Goal: Information Seeking & Learning: Learn about a topic

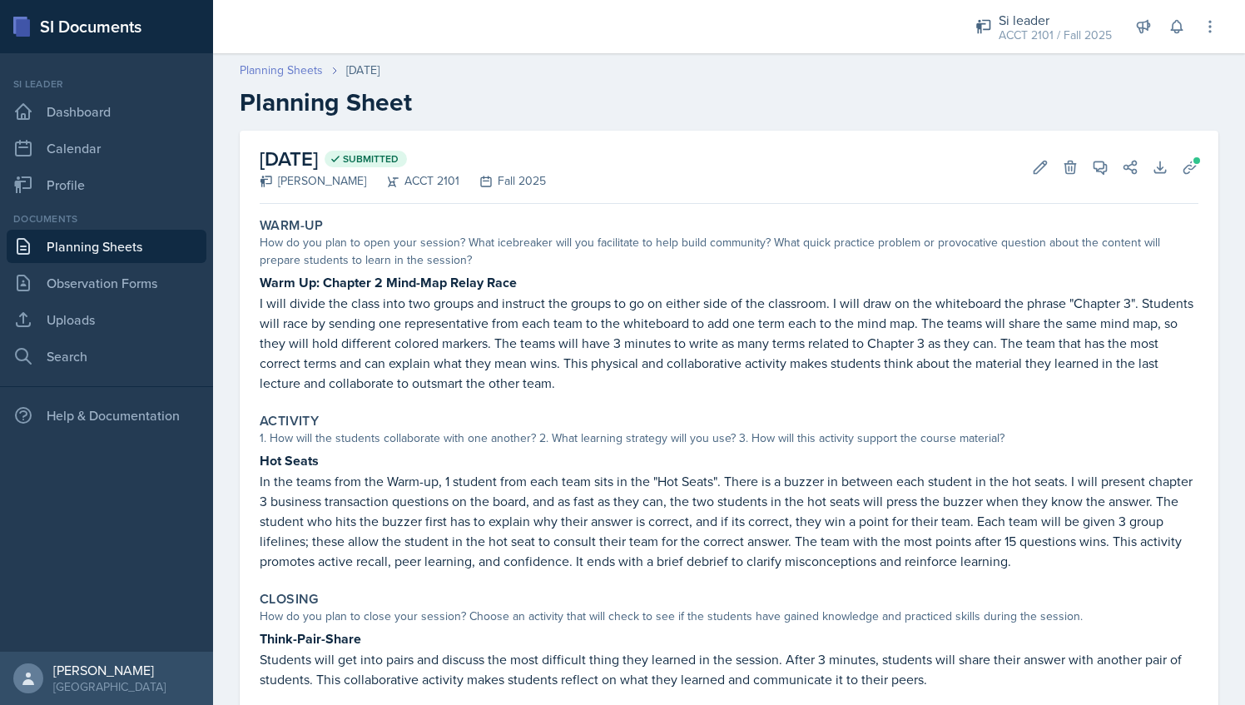
click at [311, 70] on link "Planning Sheets" at bounding box center [281, 70] width 83 height 17
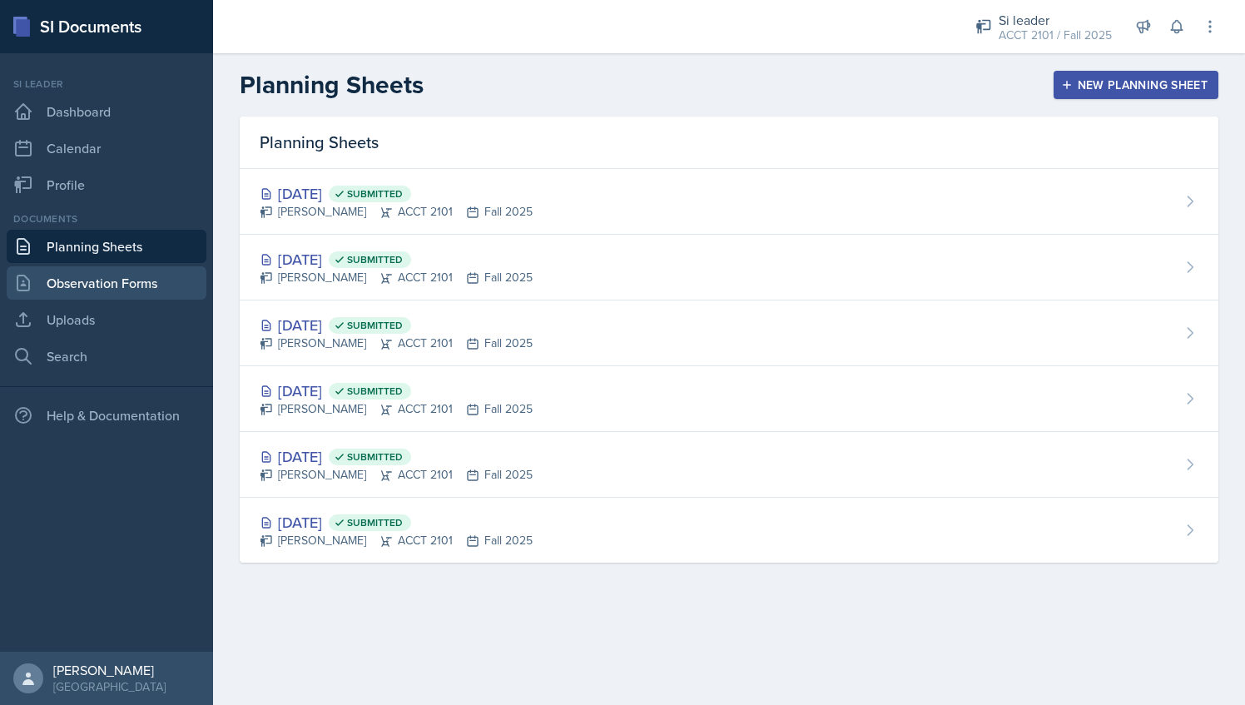
click at [165, 280] on link "Observation Forms" at bounding box center [107, 282] width 200 height 33
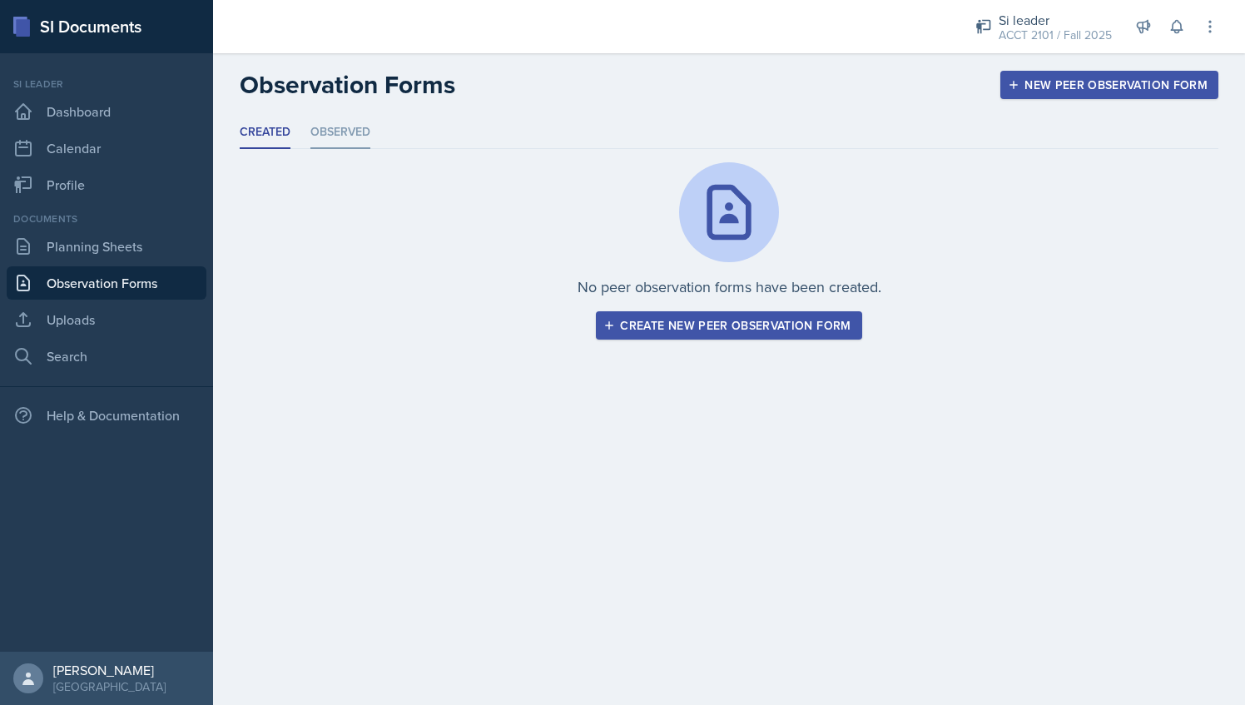
click at [345, 142] on li "Observed" at bounding box center [340, 133] width 60 height 32
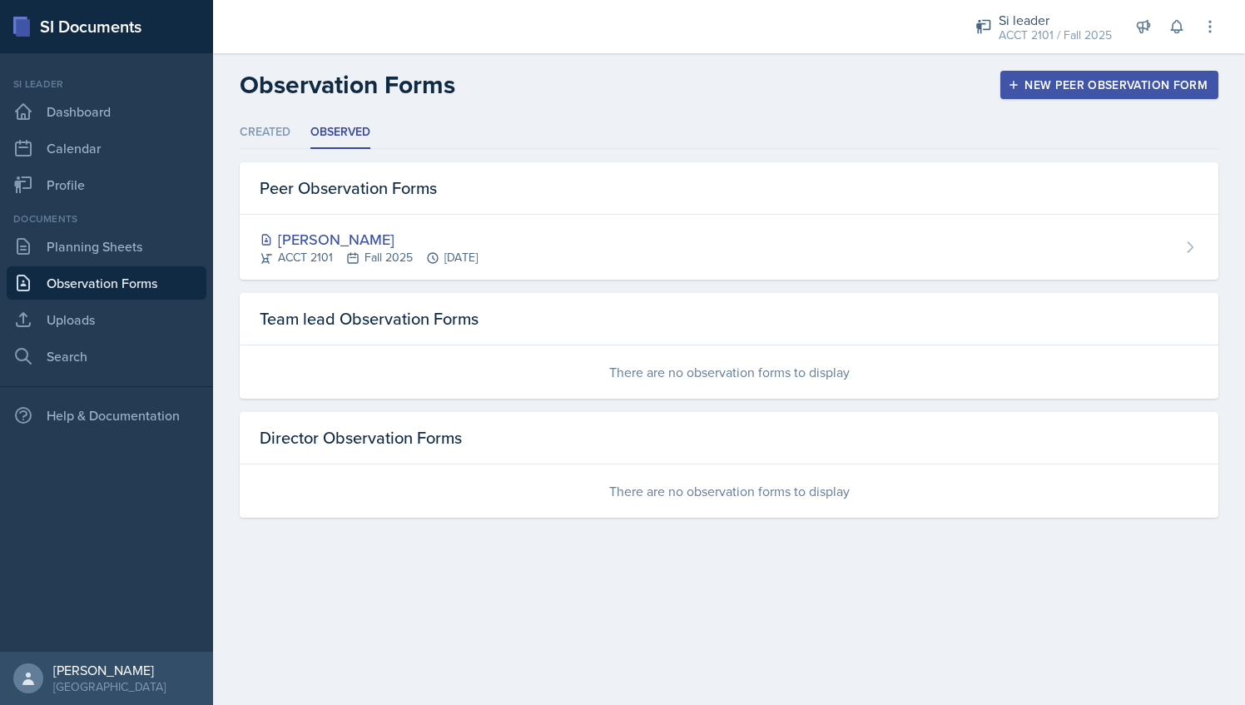
click at [876, 60] on header "Observation Forms New Peer Observation Form" at bounding box center [729, 84] width 1032 height 63
click at [1031, 12] on div "Si leader" at bounding box center [1055, 20] width 113 height 20
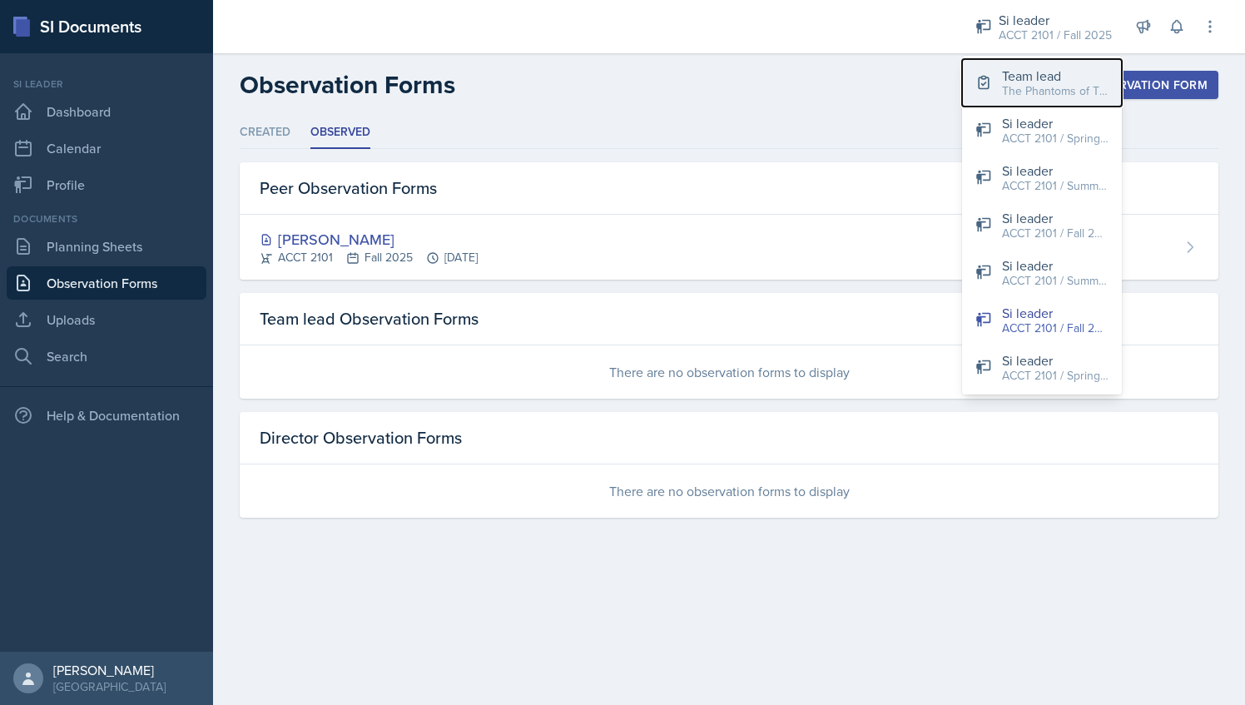
click at [1012, 64] on button "Team lead The Phantoms of The Opera / Fall 2025" at bounding box center [1042, 82] width 160 height 47
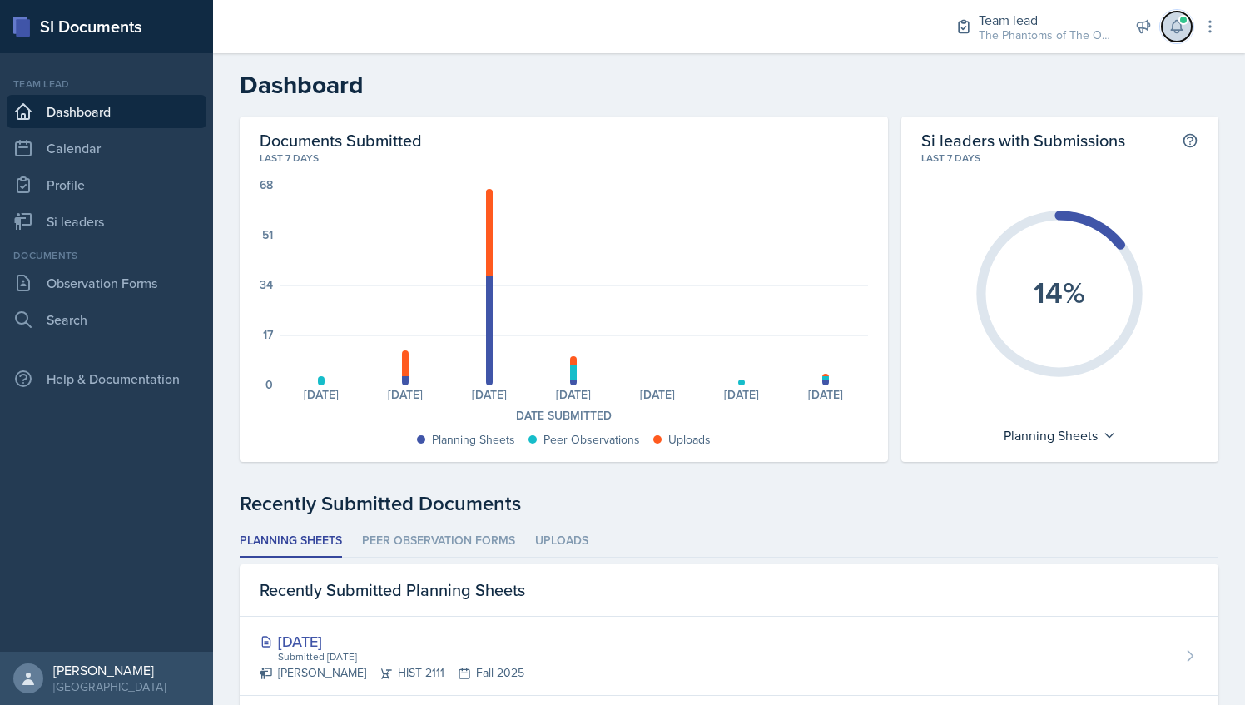
click at [1175, 27] on icon at bounding box center [1176, 26] width 17 height 17
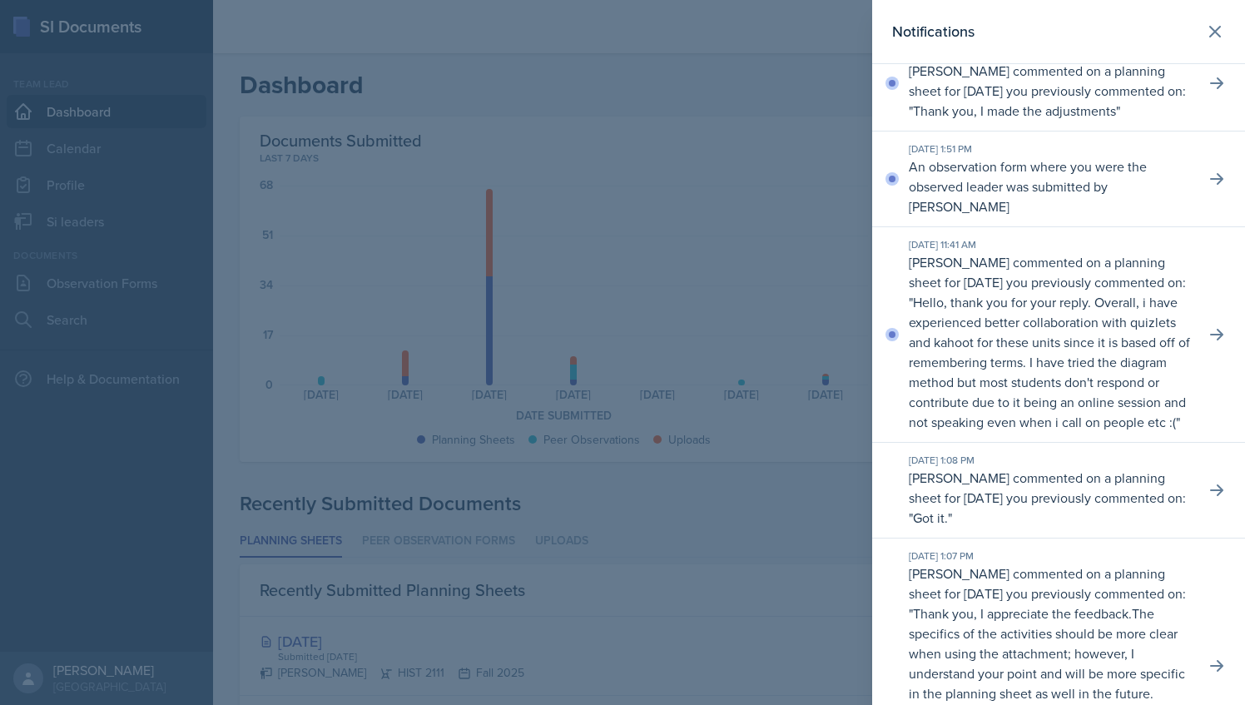
scroll to position [127, 0]
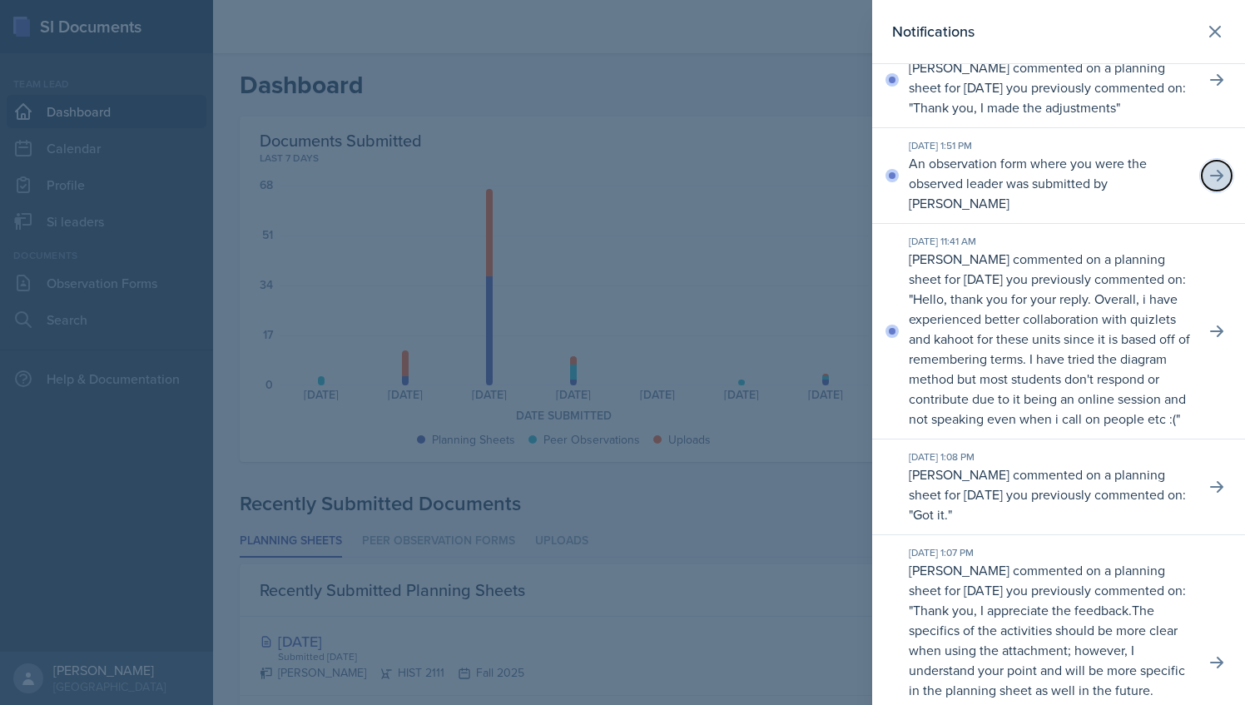
click at [1208, 184] on icon at bounding box center [1216, 175] width 17 height 17
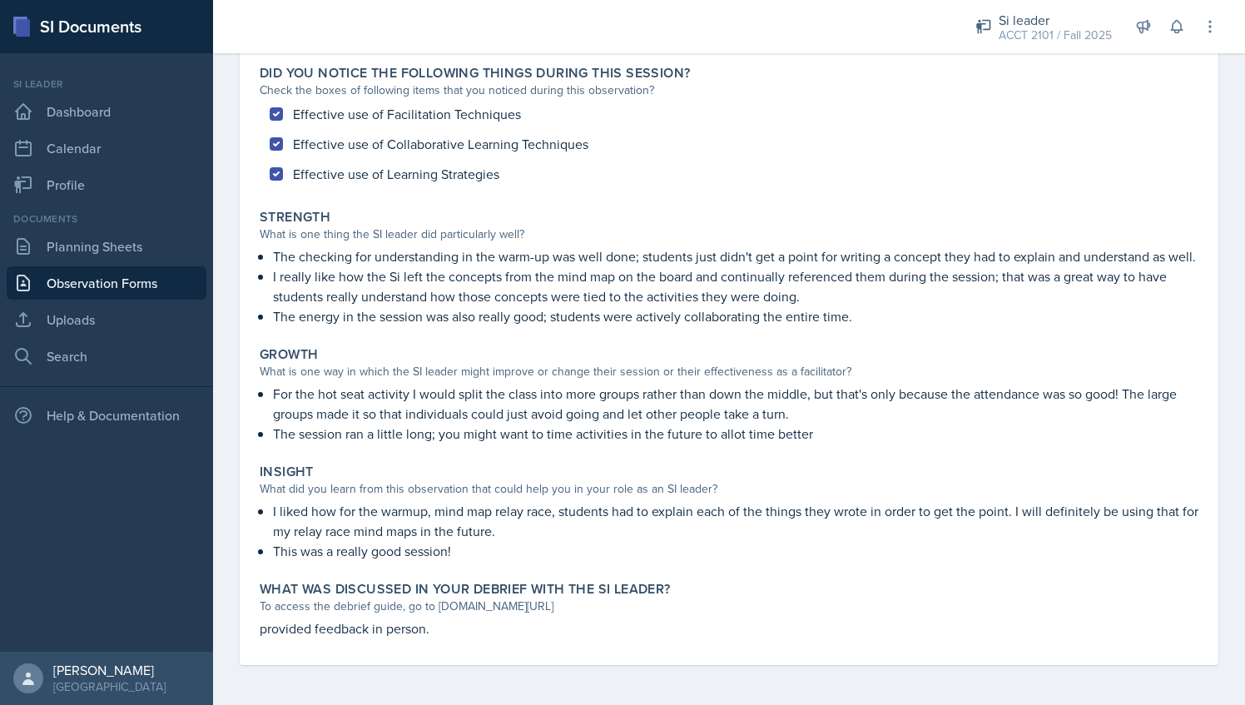
scroll to position [171, 0]
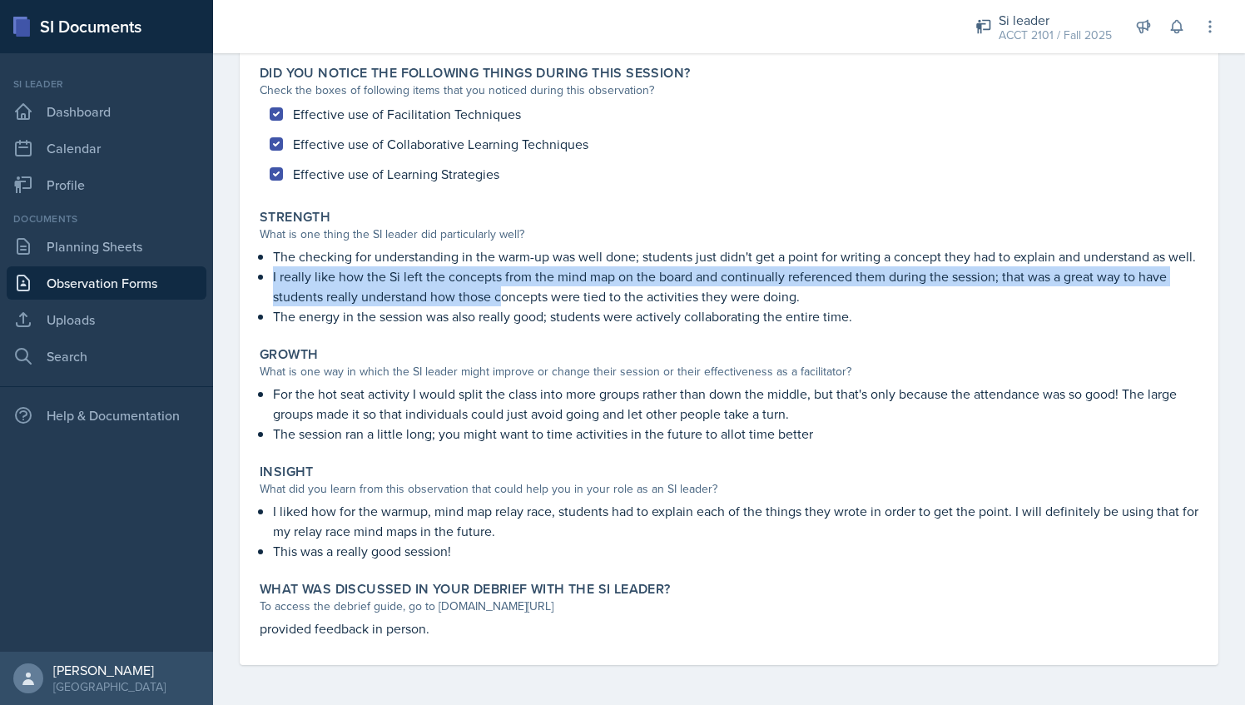
drag, startPoint x: 271, startPoint y: 278, endPoint x: 491, endPoint y: 299, distance: 220.7
click at [491, 299] on div "The checking for understanding in the warm-up was well done; students just didn…" at bounding box center [729, 286] width 939 height 80
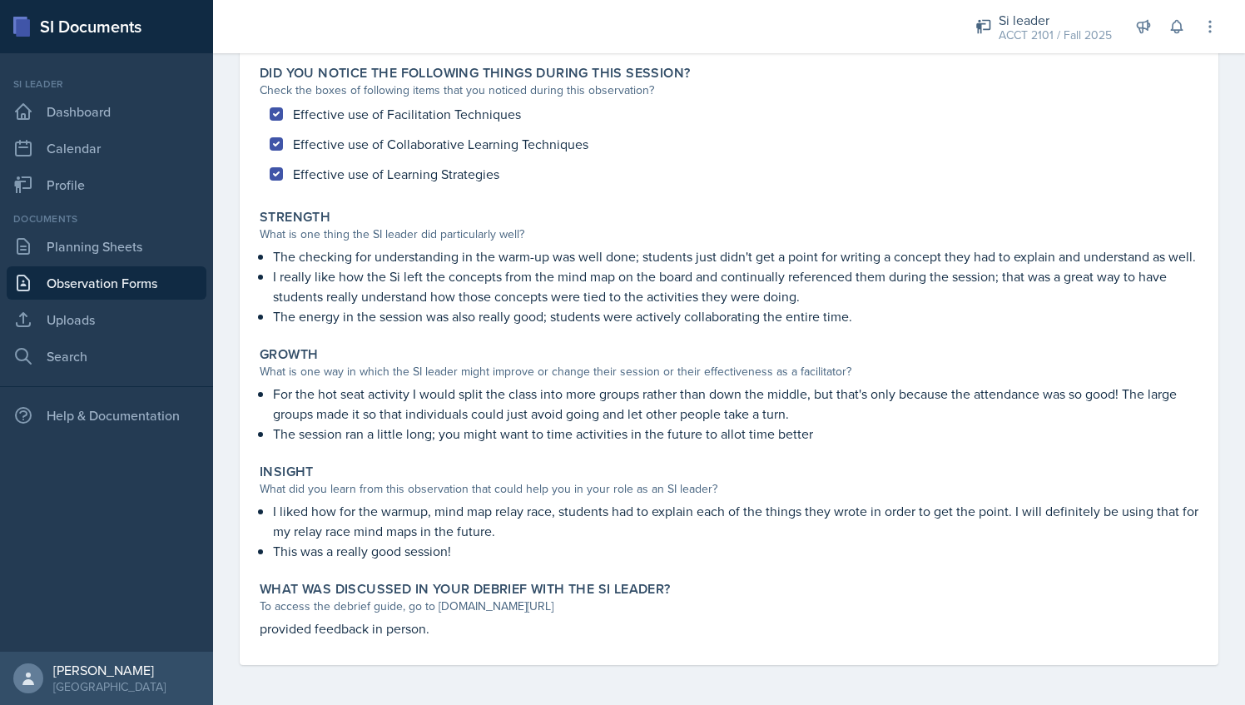
click at [340, 334] on div "Did you notice the following things during this session? Check the boxes of fol…" at bounding box center [729, 361] width 939 height 607
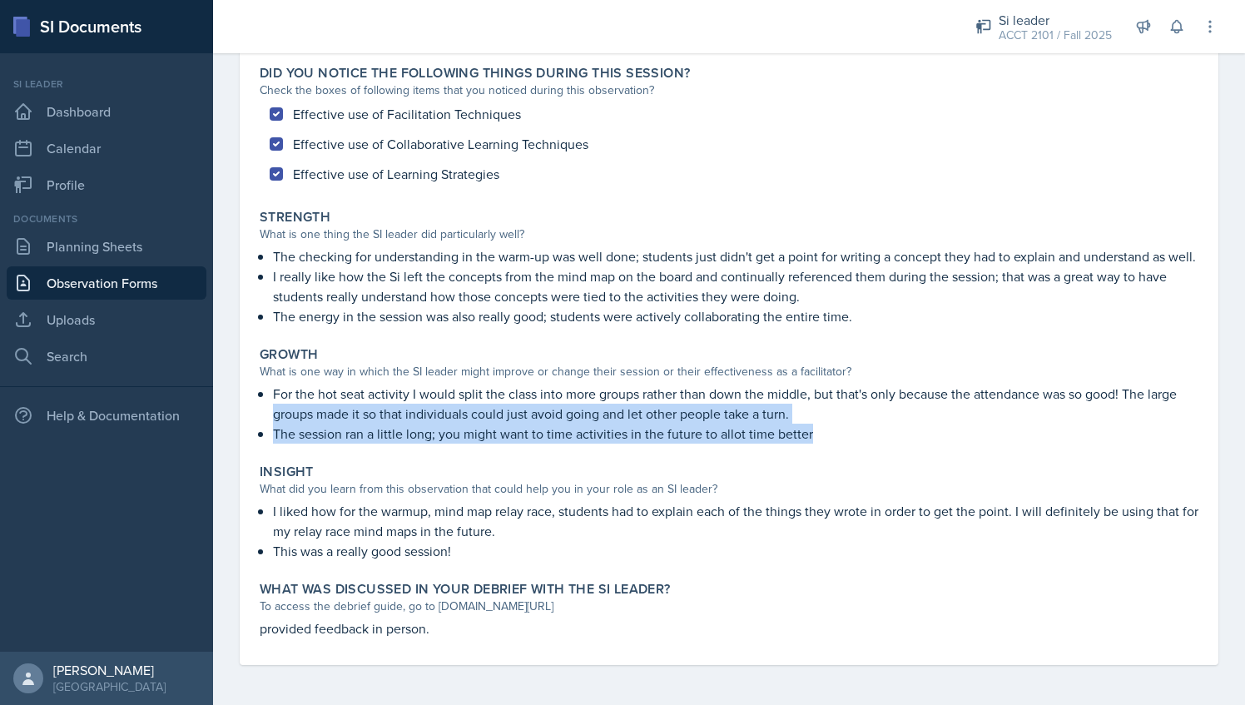
drag, startPoint x: 275, startPoint y: 434, endPoint x: 860, endPoint y: 458, distance: 586.3
click at [860, 444] on ul "For the hot seat activity I would split the class into more groups rather than …" at bounding box center [735, 414] width 925 height 60
drag, startPoint x: 860, startPoint y: 458, endPoint x: 749, endPoint y: 465, distance: 111.8
click at [749, 450] on div "Growth What is one way in which the SI leader might improve or change their ses…" at bounding box center [729, 395] width 952 height 111
click at [585, 444] on p "The session ran a little long; you might want to time activities in the future …" at bounding box center [735, 434] width 925 height 20
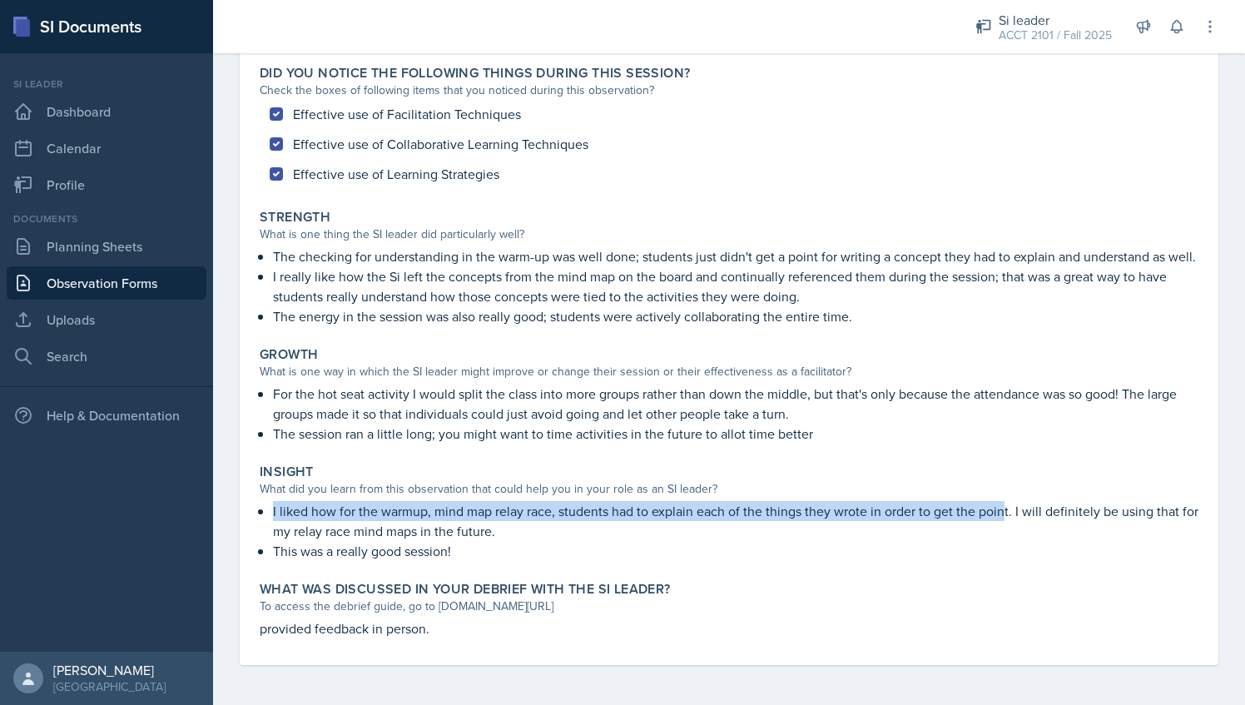
drag, startPoint x: 272, startPoint y: 523, endPoint x: 1003, endPoint y: 527, distance: 730.7
click at [1003, 527] on div "I liked how for the warmup, mind map relay race, students had to explain each o…" at bounding box center [729, 531] width 939 height 60
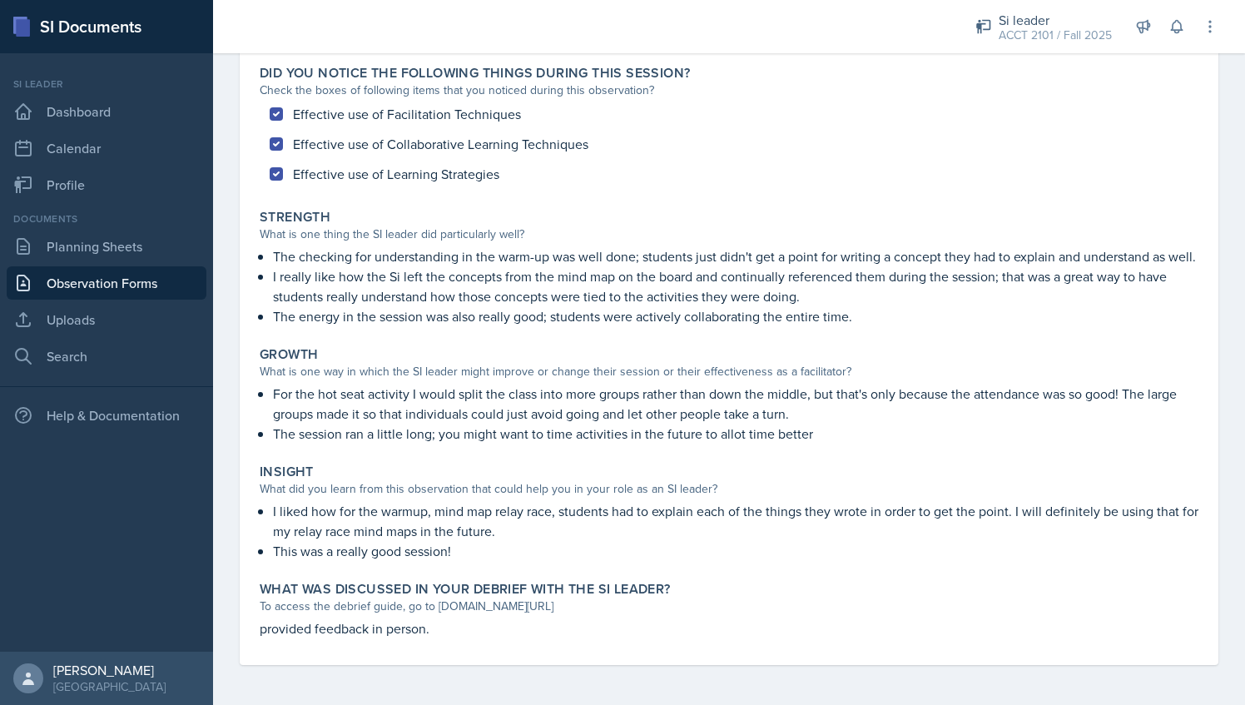
click at [479, 561] on p "This was a really good session!" at bounding box center [735, 551] width 925 height 20
click at [401, 541] on p "I liked how for the warmup, mind map relay race, students had to explain each o…" at bounding box center [735, 521] width 925 height 40
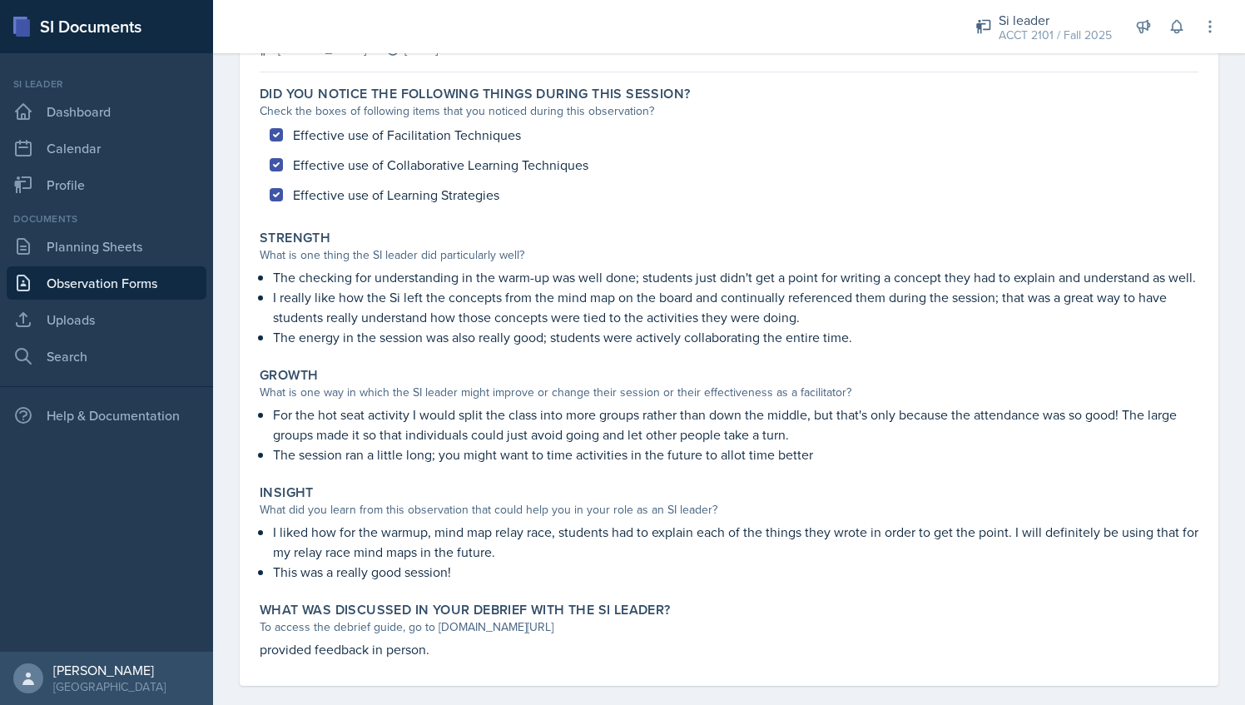
scroll to position [0, 0]
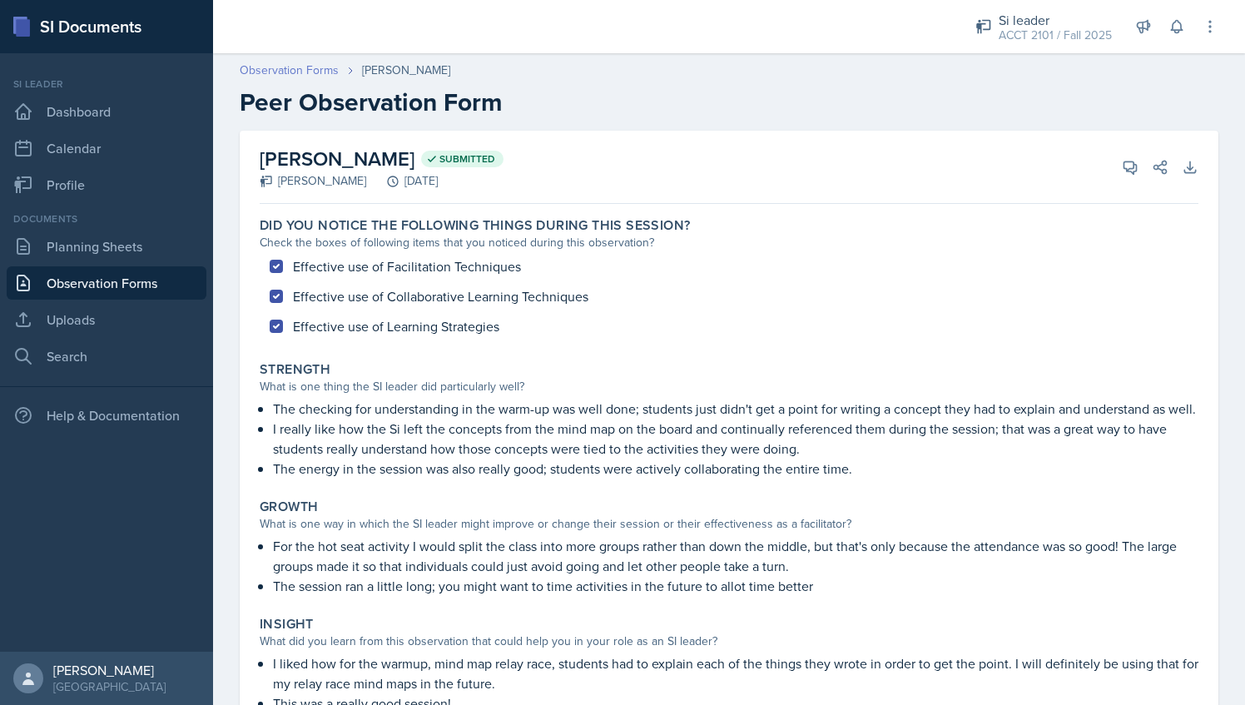
click at [300, 68] on link "Observation Forms" at bounding box center [289, 70] width 99 height 17
